Goal: Navigation & Orientation: Find specific page/section

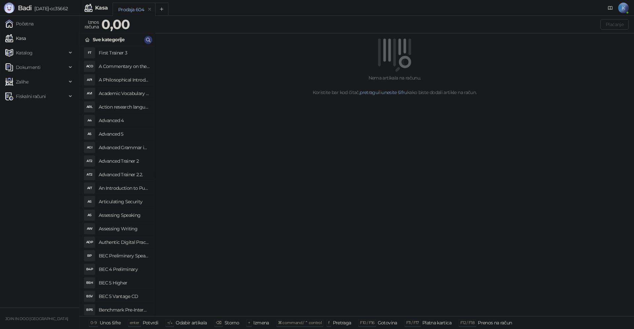
click at [65, 66] on span "Dokumenti" at bounding box center [35, 67] width 61 height 13
click at [53, 79] on link "Ulazni dokumenti" at bounding box center [32, 81] width 48 height 13
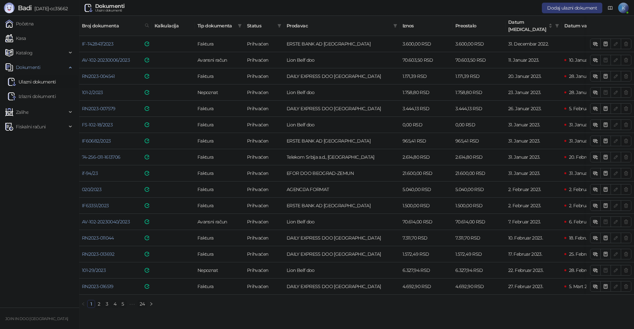
click at [142, 303] on link "24" at bounding box center [142, 303] width 9 height 7
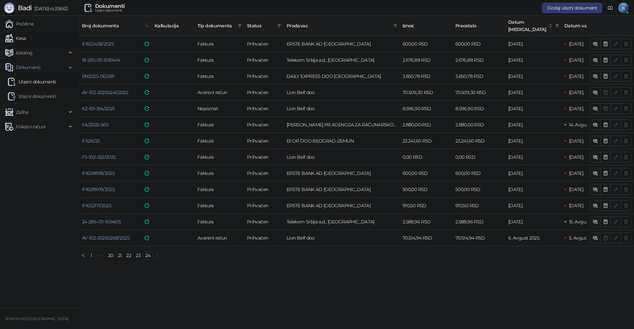
click at [26, 34] on link "Kasa" at bounding box center [15, 38] width 20 height 13
